Goal: Task Accomplishment & Management: Complete application form

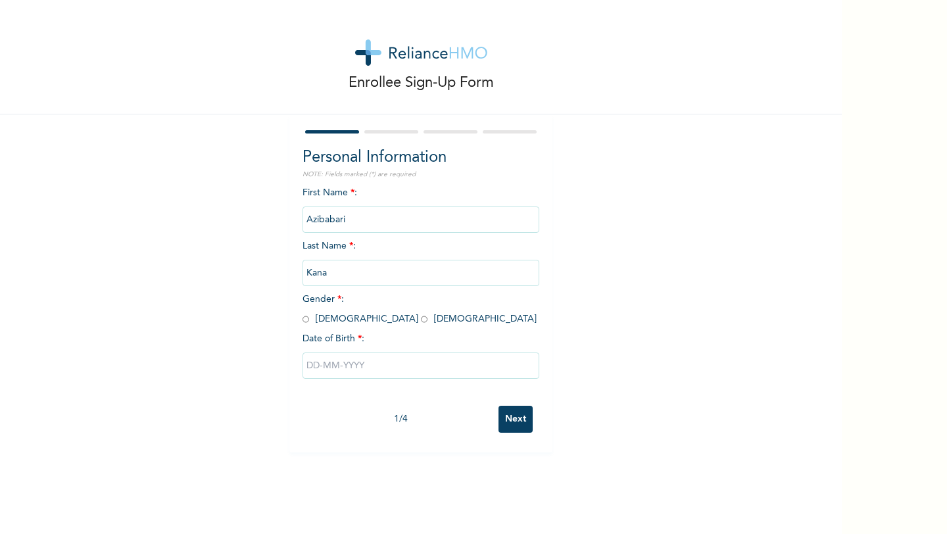
click at [421, 324] on input "radio" at bounding box center [424, 319] width 7 height 13
radio input "true"
click at [350, 368] on input "text" at bounding box center [421, 366] width 237 height 26
select select "9"
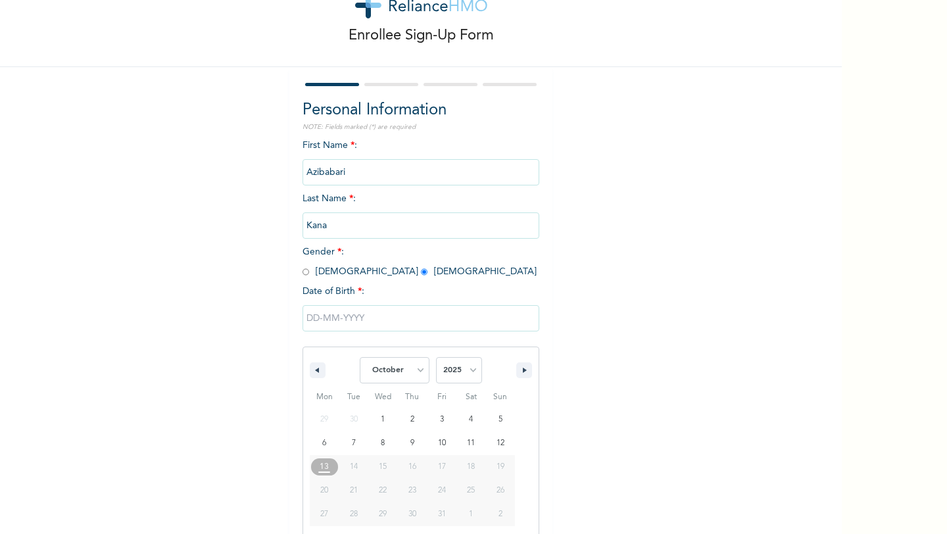
scroll to position [53, 0]
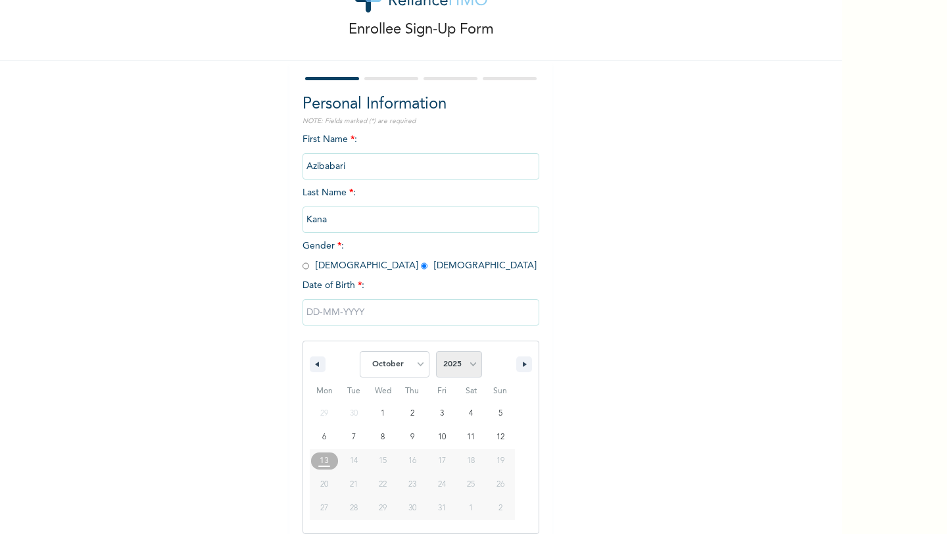
click at [470, 358] on select "2025 2024 2023 2022 2021 2020 2019 2018 2017 2016 2015 2014 2013 2012 2011 2010…" at bounding box center [459, 364] width 46 height 26
select select "2002"
click at [436, 351] on select "2025 2024 2023 2022 2021 2020 2019 2018 2017 2016 2015 2014 2013 2012 2011 2010…" at bounding box center [459, 364] width 46 height 26
click at [422, 351] on select "January February March April May June July August September October November De…" at bounding box center [395, 364] width 70 height 26
select select "8"
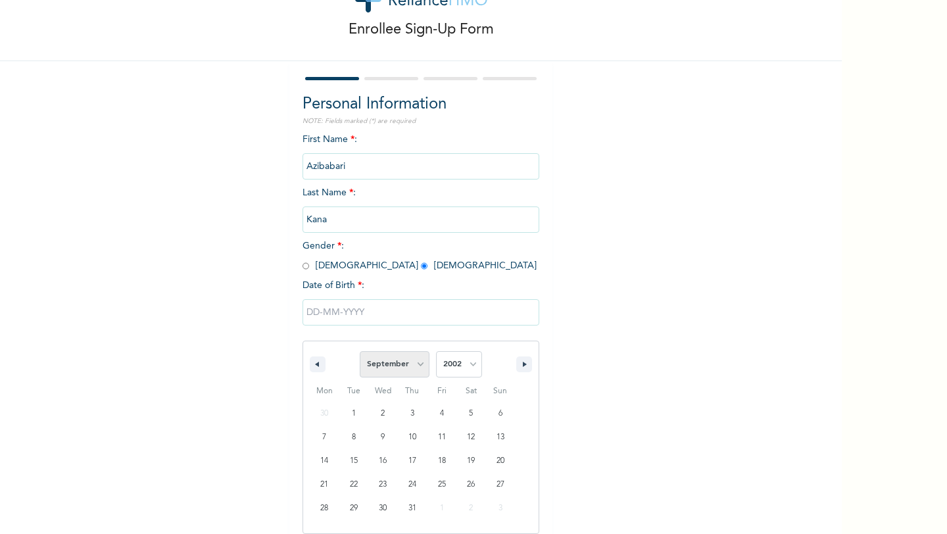
click at [361, 351] on select "January February March April May June July August September October November De…" at bounding box center [395, 364] width 70 height 26
type input "[DATE]"
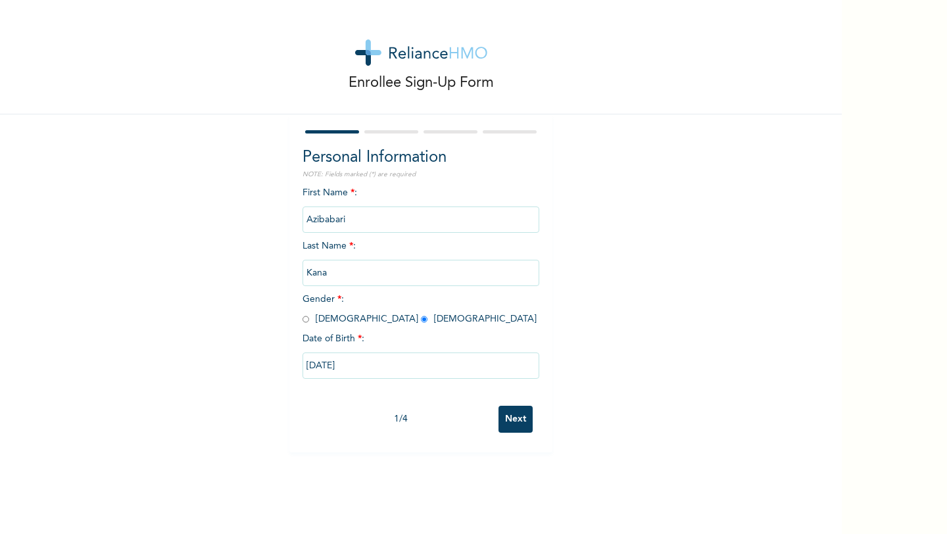
click at [508, 418] on input "Next" at bounding box center [516, 419] width 34 height 27
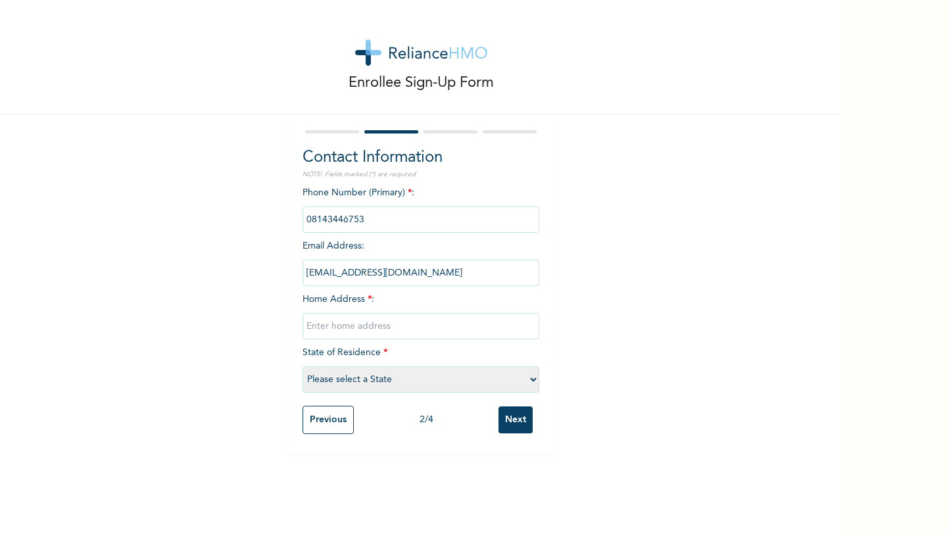
click at [398, 334] on input "text" at bounding box center [421, 326] width 237 height 26
type input "[STREET_ADDRESS]"
click at [366, 379] on select "Please select a State [PERSON_NAME] (FCT) [PERSON_NAME] Ibom [GEOGRAPHIC_DATA] …" at bounding box center [421, 379] width 237 height 26
select select "25"
click at [303, 366] on select "Please select a State [PERSON_NAME] (FCT) [PERSON_NAME] Ibom [GEOGRAPHIC_DATA] …" at bounding box center [421, 379] width 237 height 26
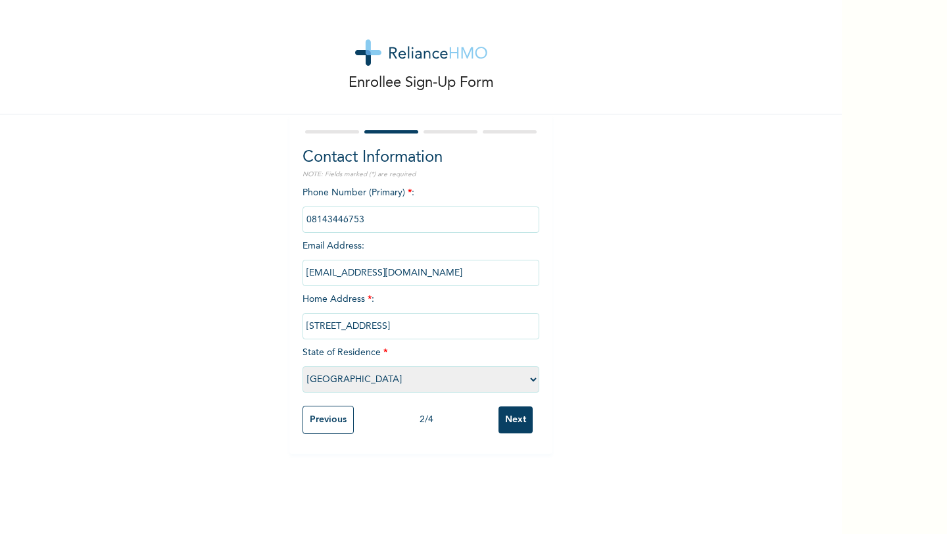
click at [521, 426] on input "Next" at bounding box center [516, 420] width 34 height 27
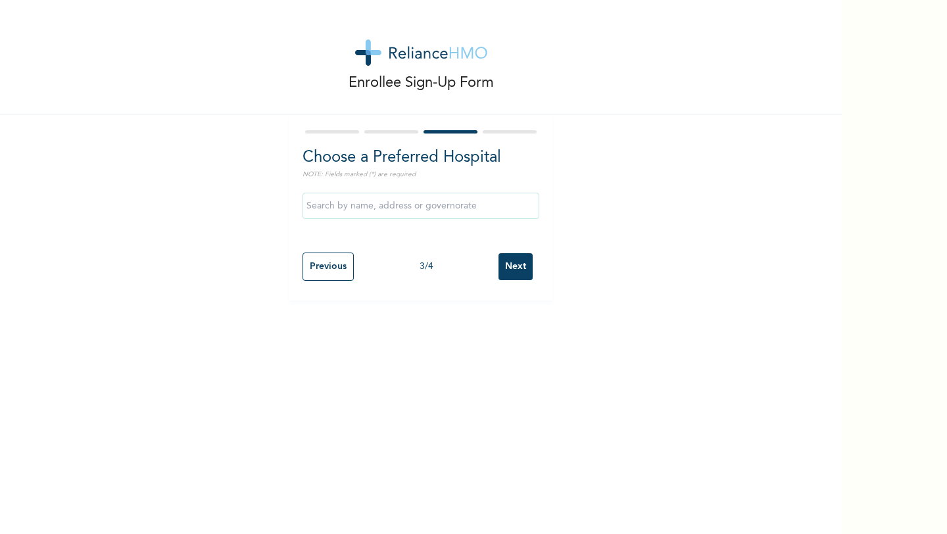
click at [522, 274] on input "Next" at bounding box center [516, 266] width 34 height 27
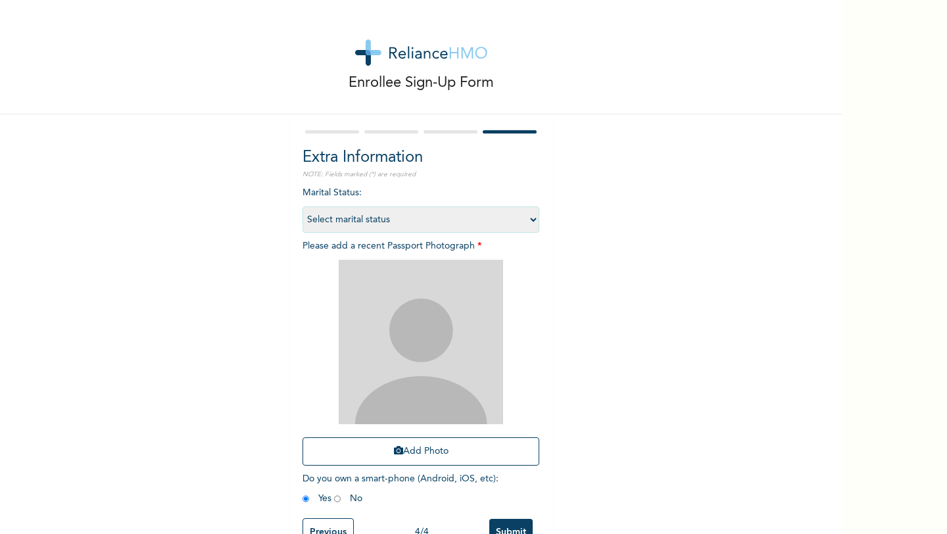
click at [509, 226] on select "Select marital status [DEMOGRAPHIC_DATA] Married [DEMOGRAPHIC_DATA] Widow/[DEMO…" at bounding box center [421, 220] width 237 height 26
select select "1"
click at [303, 207] on select "Select marital status [DEMOGRAPHIC_DATA] Married [DEMOGRAPHIC_DATA] Widow/[DEMO…" at bounding box center [421, 220] width 237 height 26
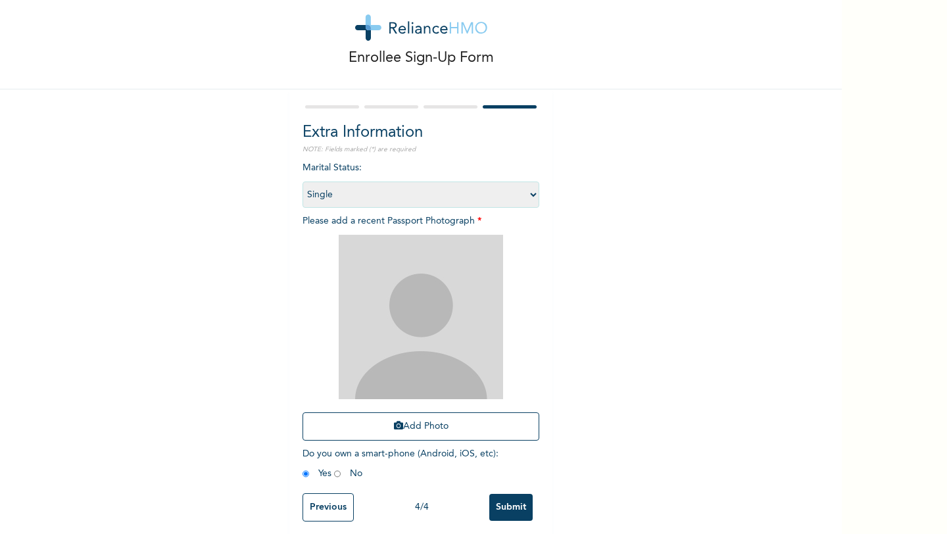
scroll to position [34, 0]
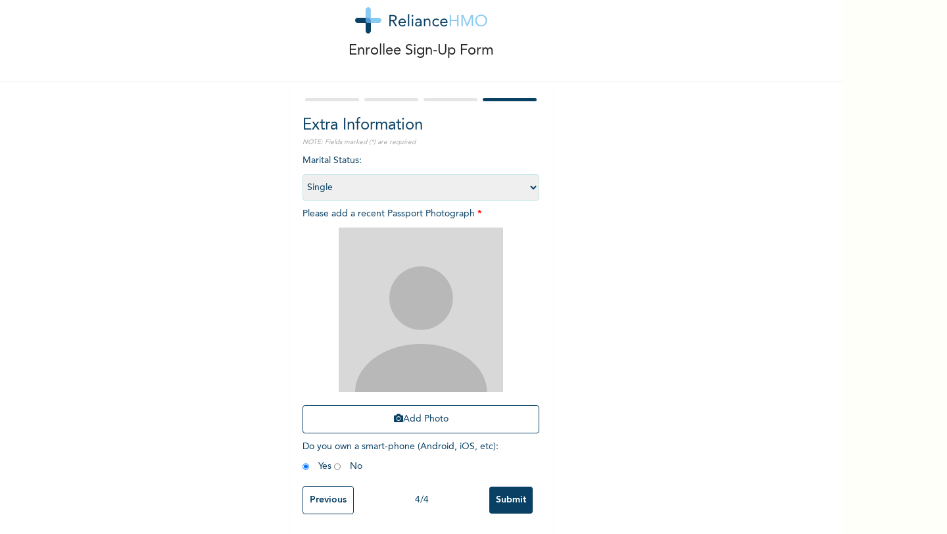
click at [408, 340] on img at bounding box center [421, 310] width 164 height 164
click at [396, 416] on icon "button" at bounding box center [398, 418] width 9 height 9
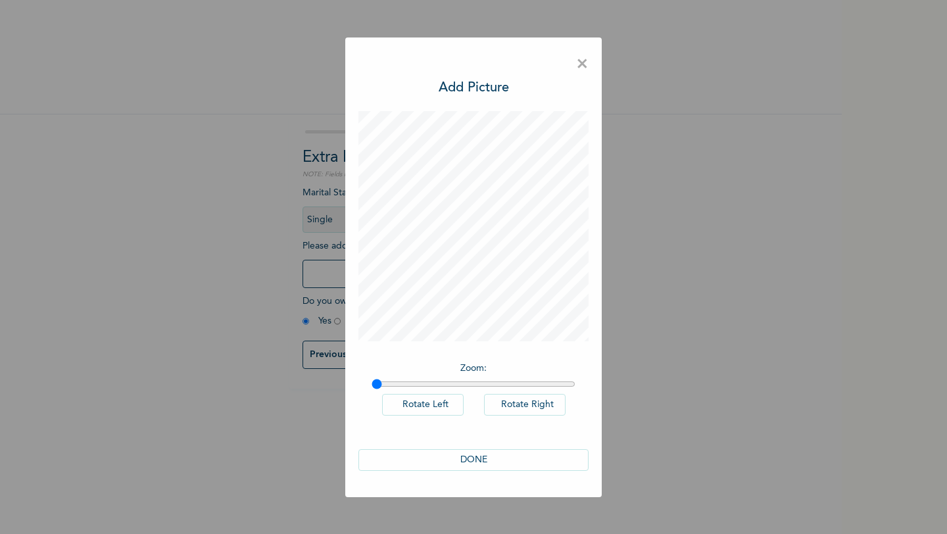
click at [474, 457] on button "DONE" at bounding box center [474, 460] width 230 height 22
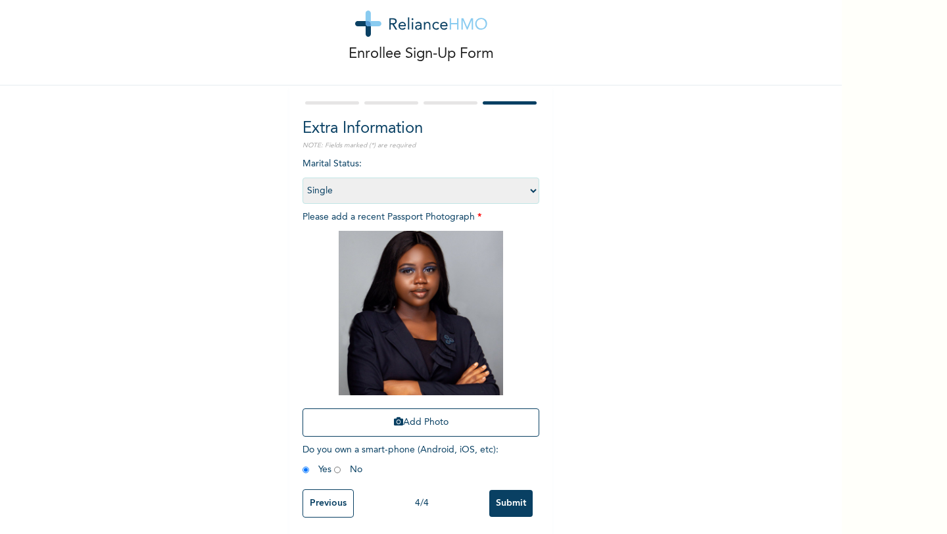
scroll to position [34, 0]
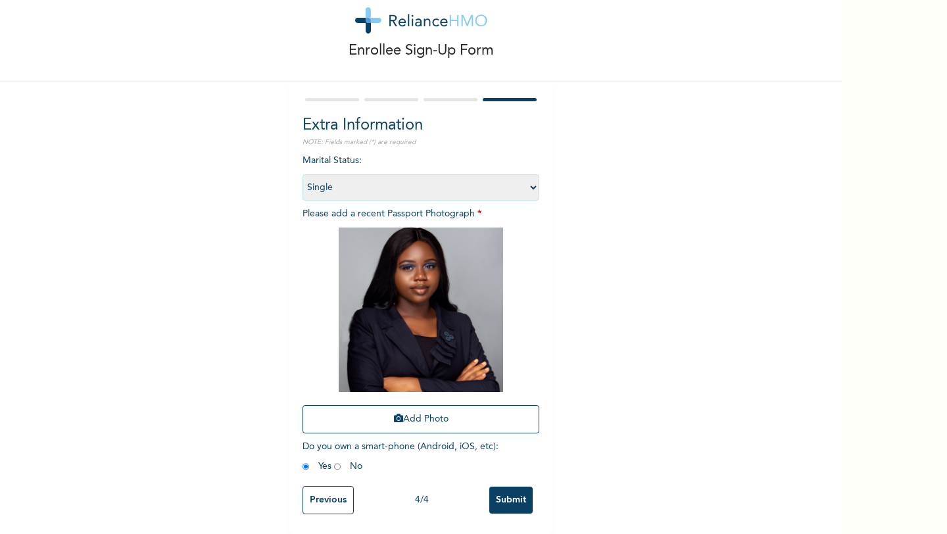
click at [517, 497] on input "Submit" at bounding box center [511, 500] width 43 height 27
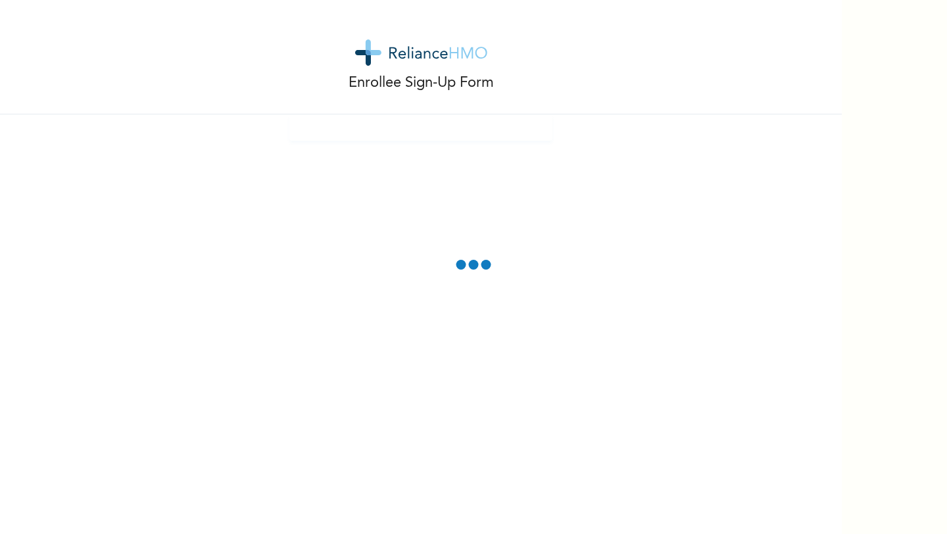
scroll to position [0, 0]
